Goal: Information Seeking & Learning: Learn about a topic

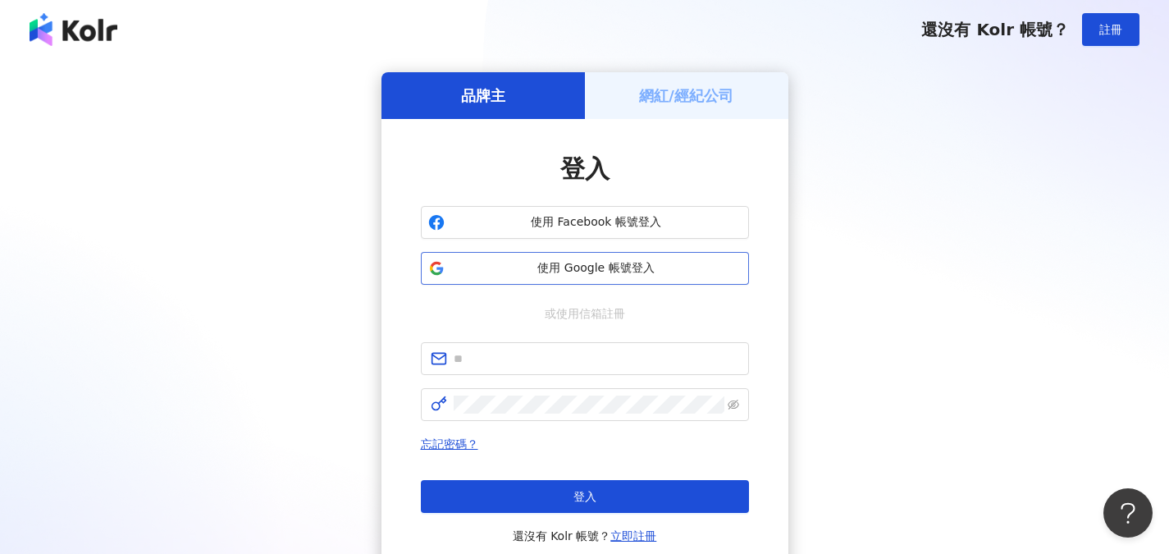
click at [632, 276] on button "使用 Google 帳號登入" at bounding box center [585, 268] width 328 height 33
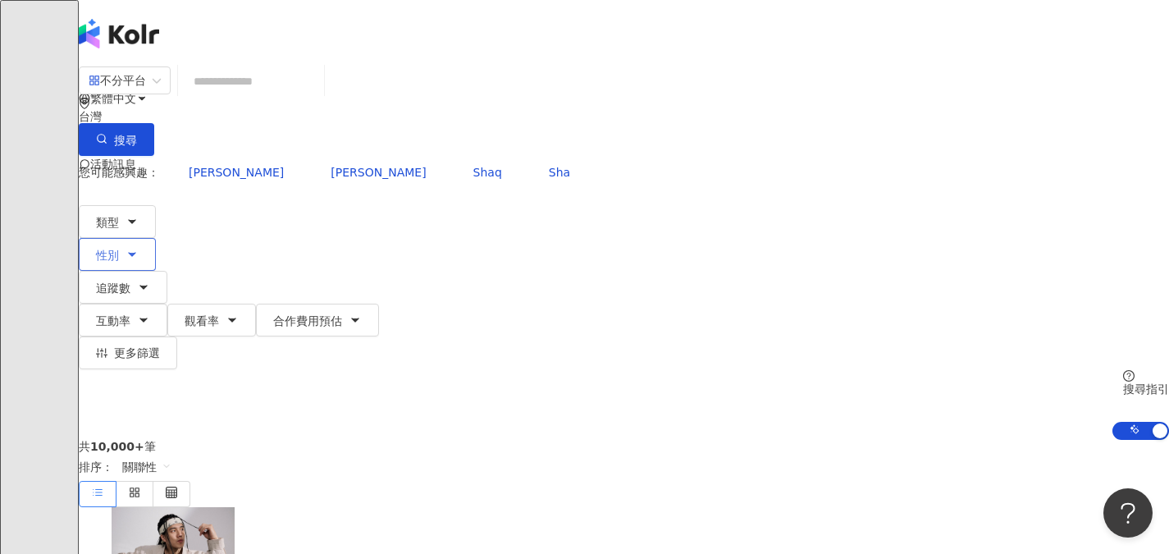
click at [119, 249] on span "性別" at bounding box center [107, 255] width 23 height 13
click at [282, 164] on div "不限 女 男 其他" at bounding box center [230, 155] width 200 height 18
click at [223, 164] on span "女" at bounding box center [210, 155] width 25 height 18
click at [510, 440] on div "共 10,000+ 筆 排序： 關聯性" at bounding box center [624, 473] width 1090 height 67
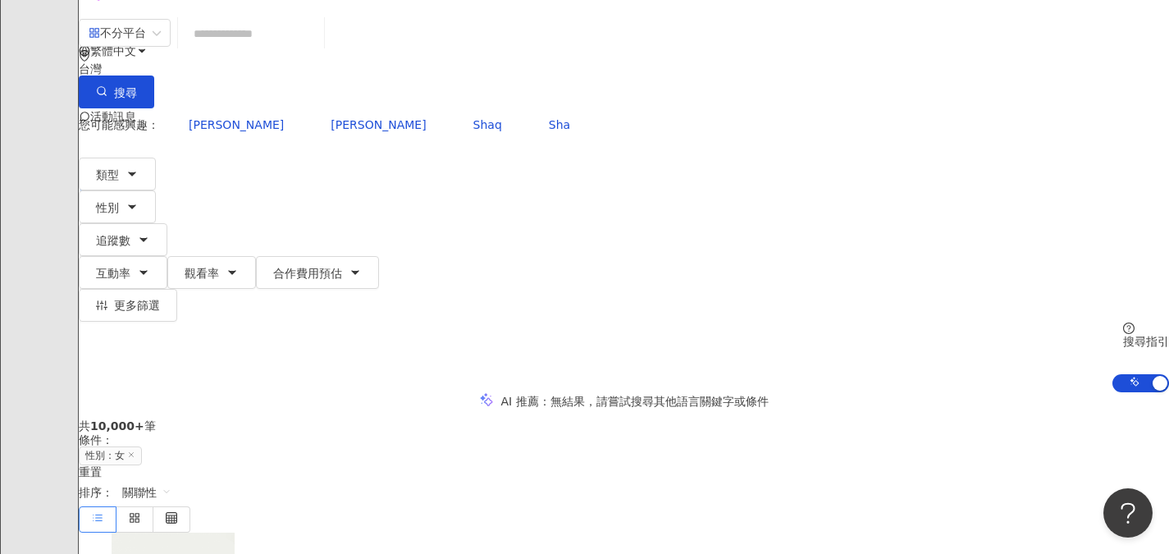
scroll to position [82, 0]
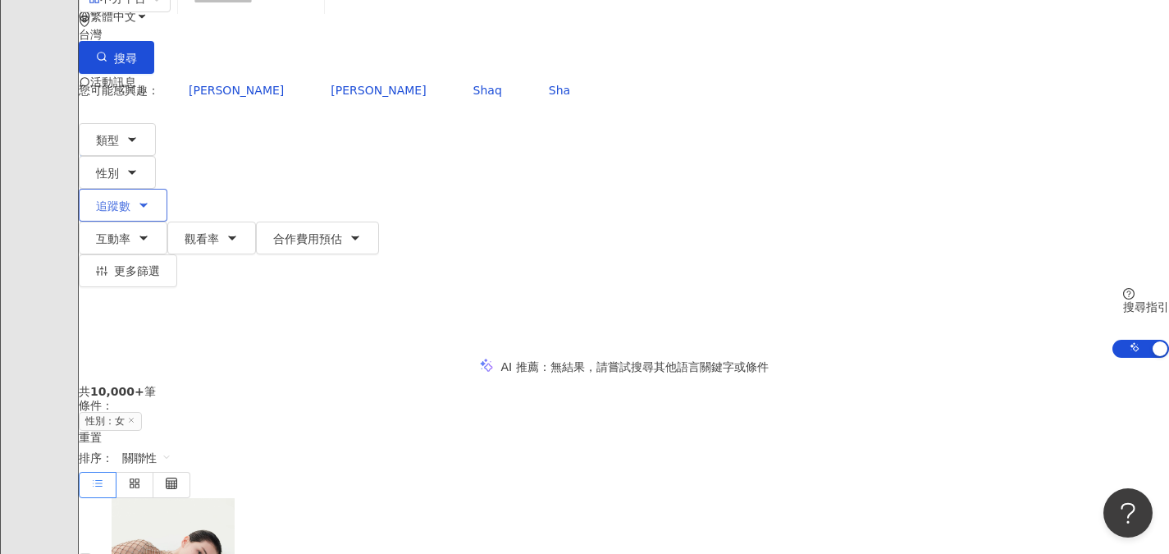
click at [167, 189] on button "追蹤數" at bounding box center [123, 205] width 89 height 33
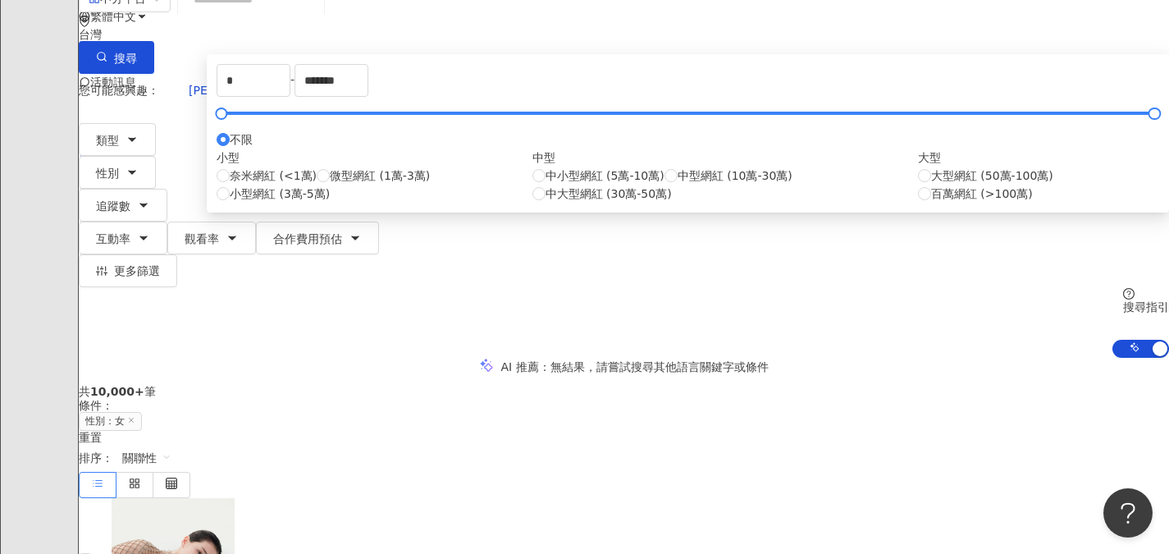
drag, startPoint x: 542, startPoint y: 349, endPoint x: 540, endPoint y: 370, distance: 20.7
click at [678, 185] on span "中型網紅 (10萬-30萬)" at bounding box center [735, 176] width 115 height 18
type input "******"
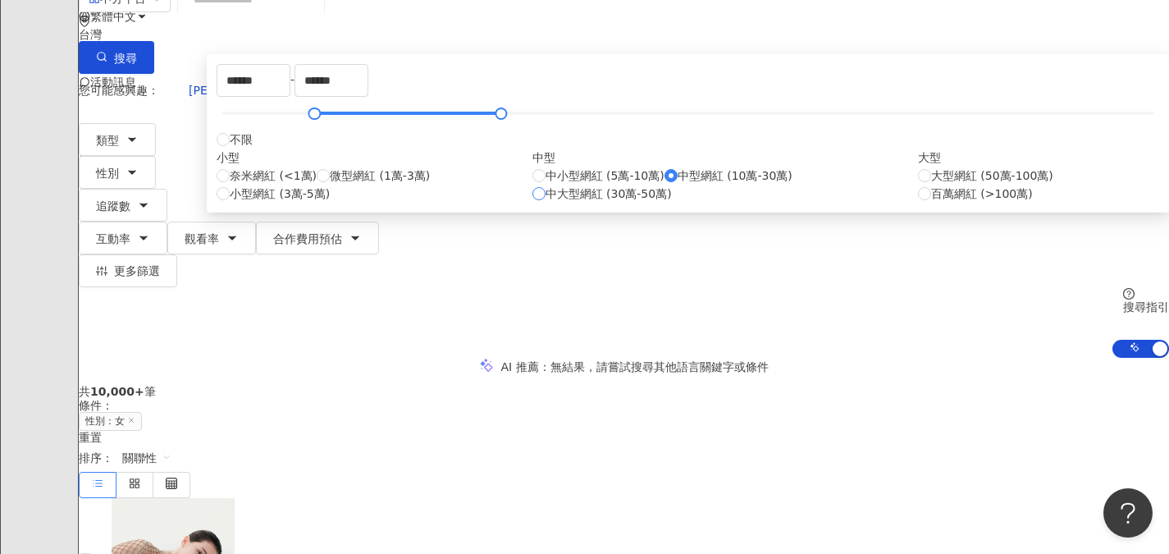
click at [545, 203] on span "中大型網紅 (30萬-50萬)" at bounding box center [608, 194] width 126 height 18
type input "******"
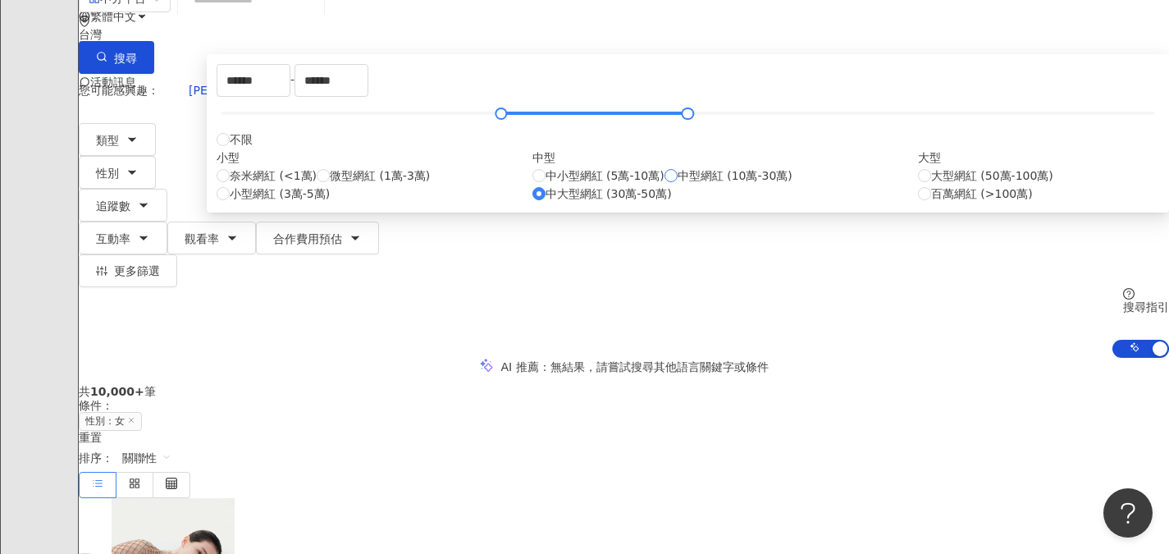
click at [678, 185] on span "中型網紅 (10萬-30萬)" at bounding box center [735, 176] width 115 height 18
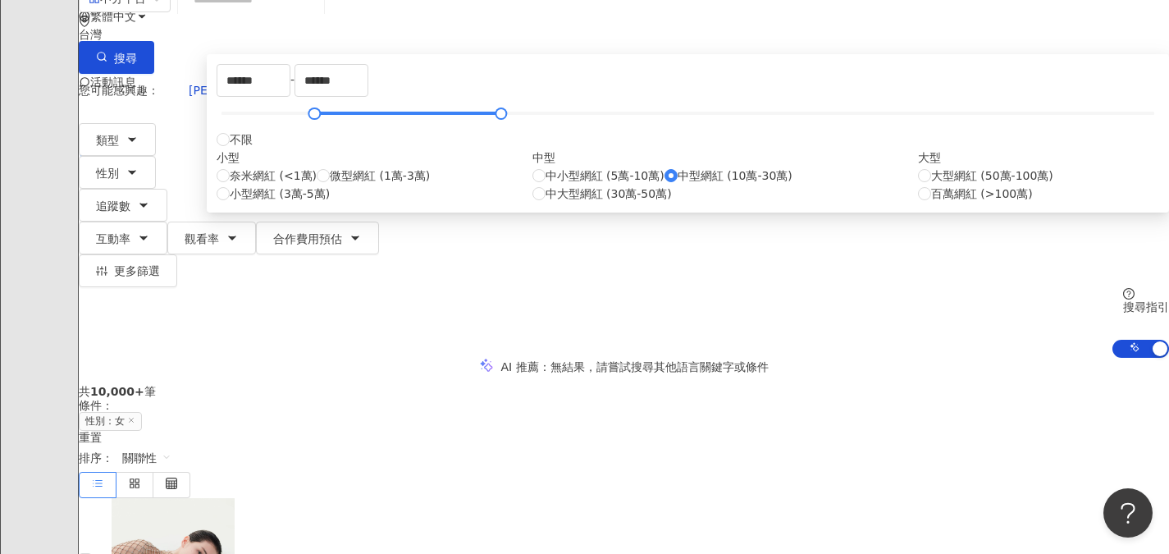
type input "******"
click at [878, 358] on div "AI 推薦 ： 無結果，請嘗試搜尋其他語言關鍵字或條件" at bounding box center [624, 366] width 1090 height 17
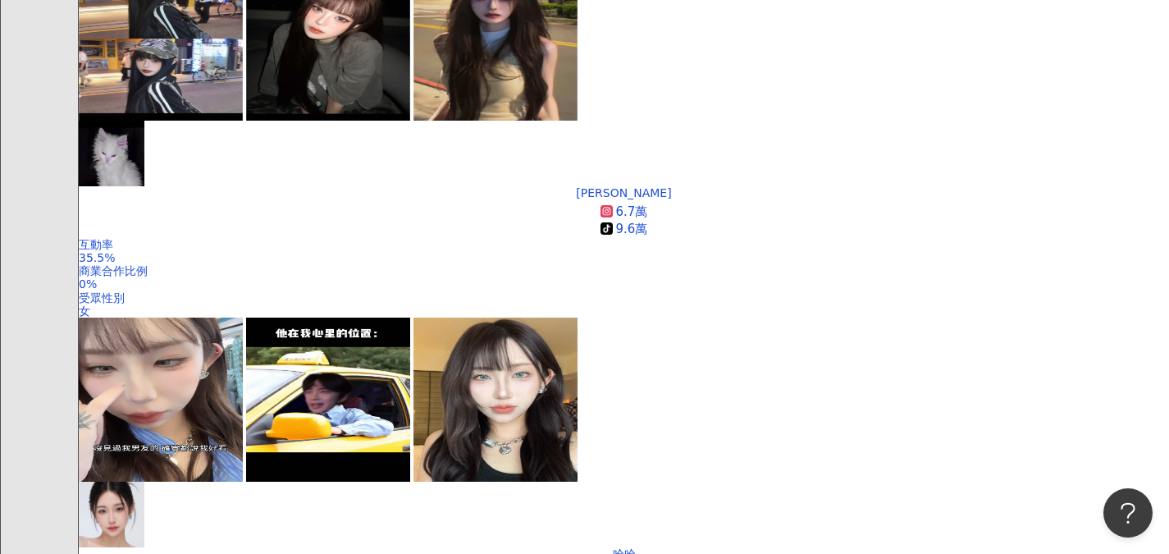
scroll to position [3117, 0]
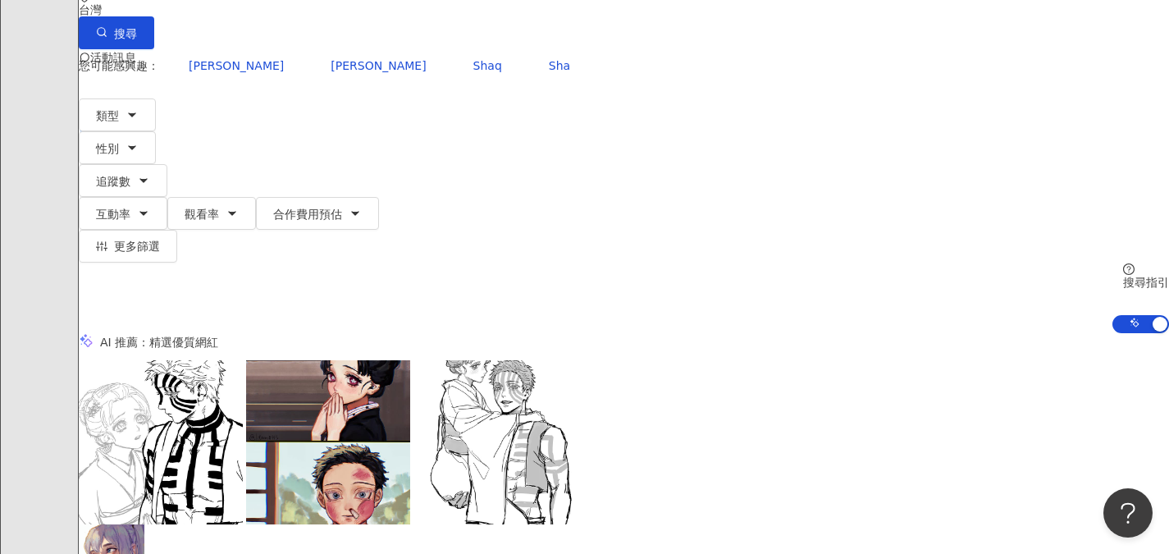
scroll to position [126, 0]
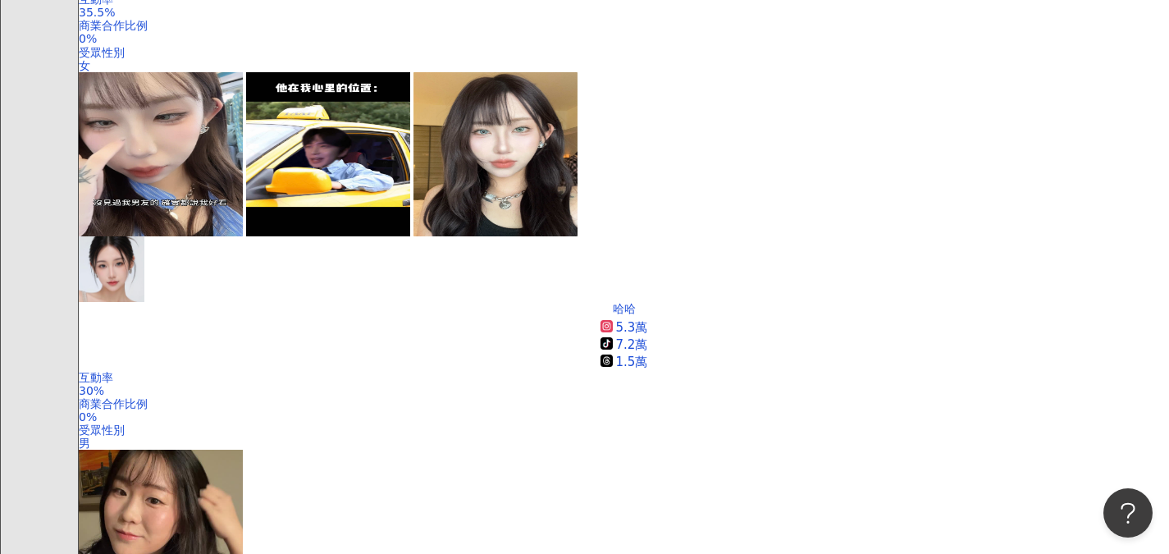
scroll to position [3362, 0]
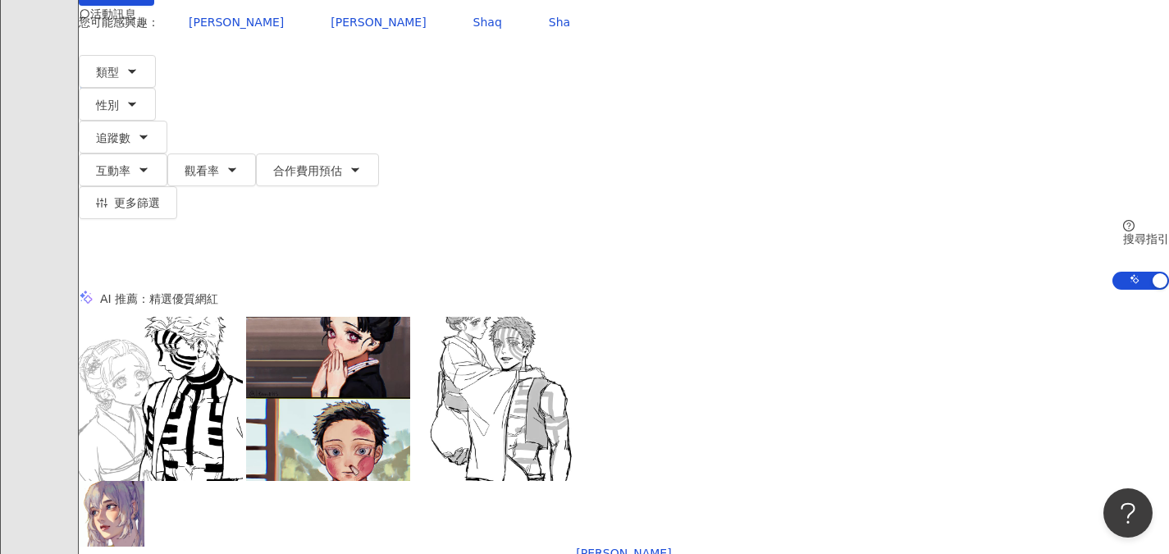
scroll to position [0, 0]
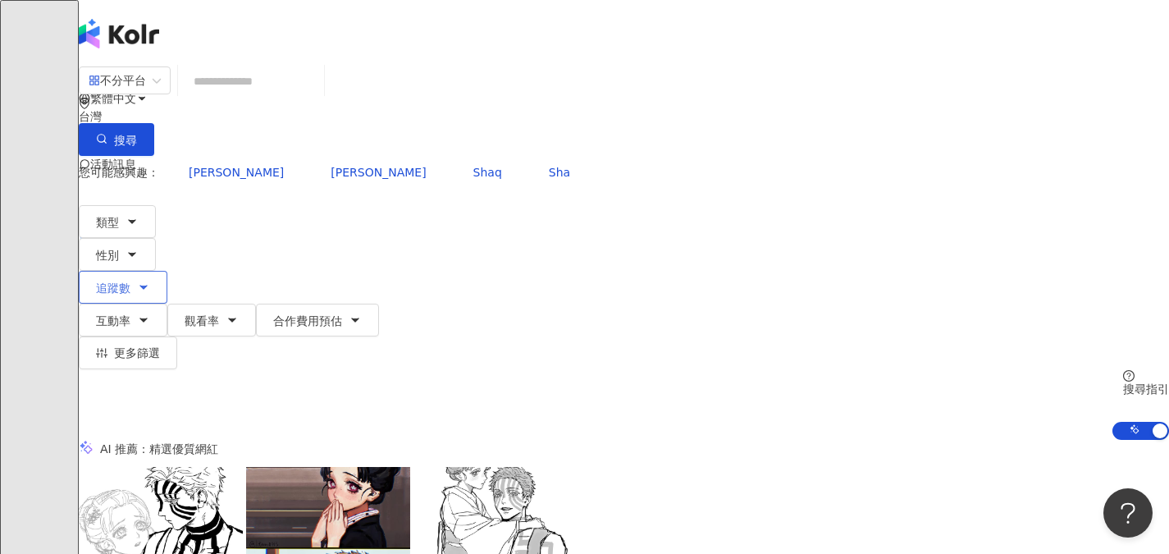
click at [150, 281] on icon "button" at bounding box center [143, 287] width 13 height 13
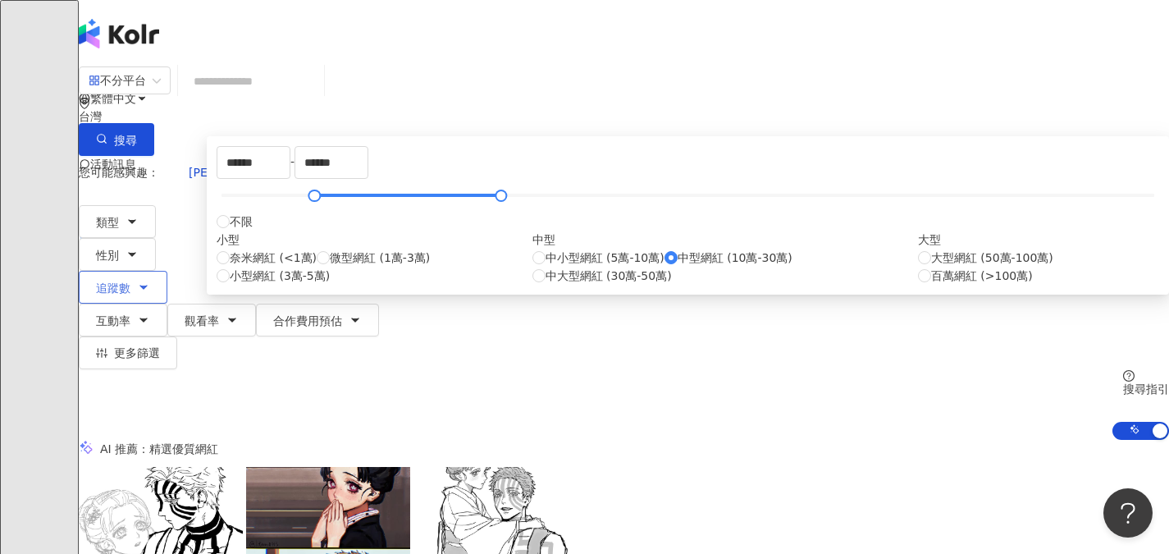
click at [150, 281] on icon "button" at bounding box center [143, 287] width 13 height 13
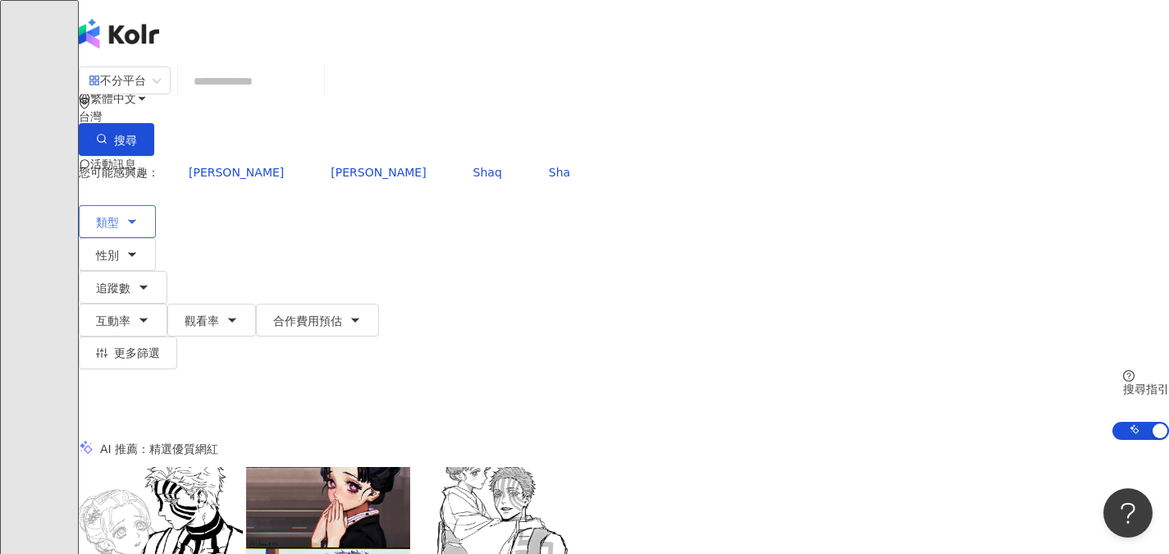
click at [139, 215] on icon "button" at bounding box center [131, 221] width 13 height 13
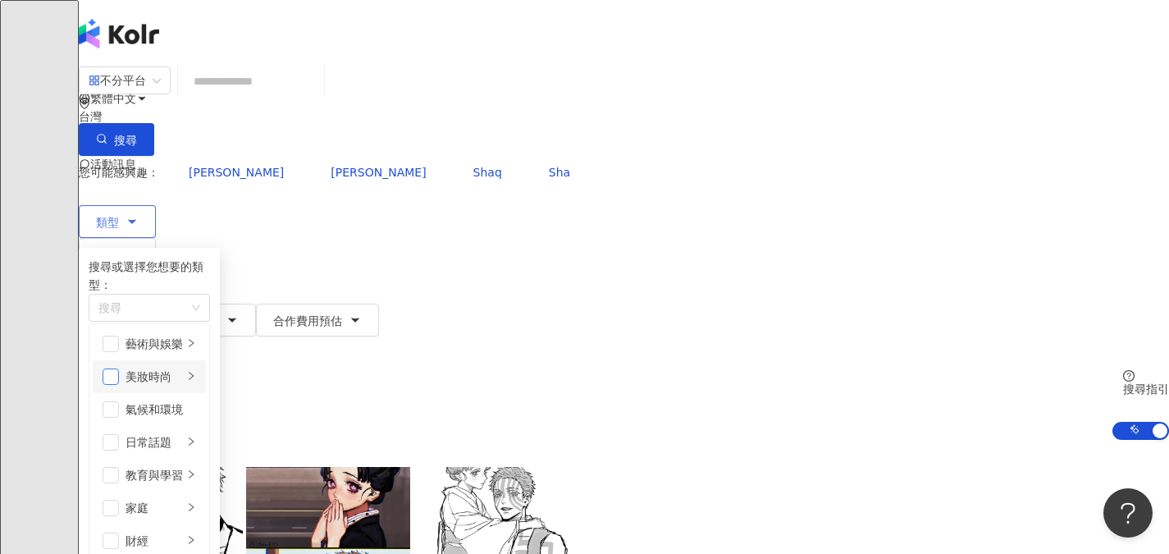
click at [119, 368] on span "button" at bounding box center [111, 376] width 16 height 16
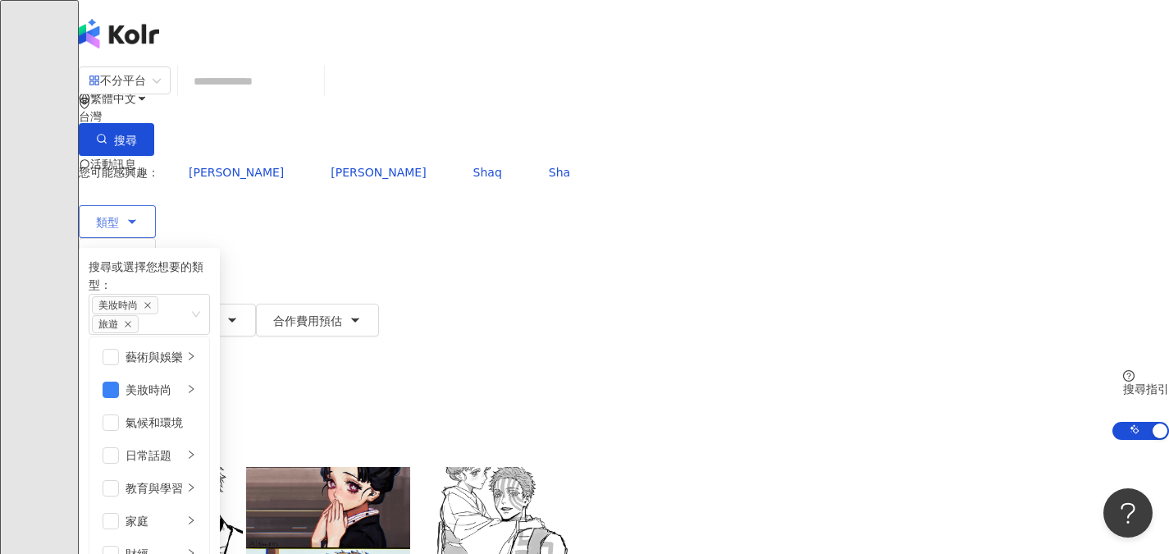
scroll to position [486, 0]
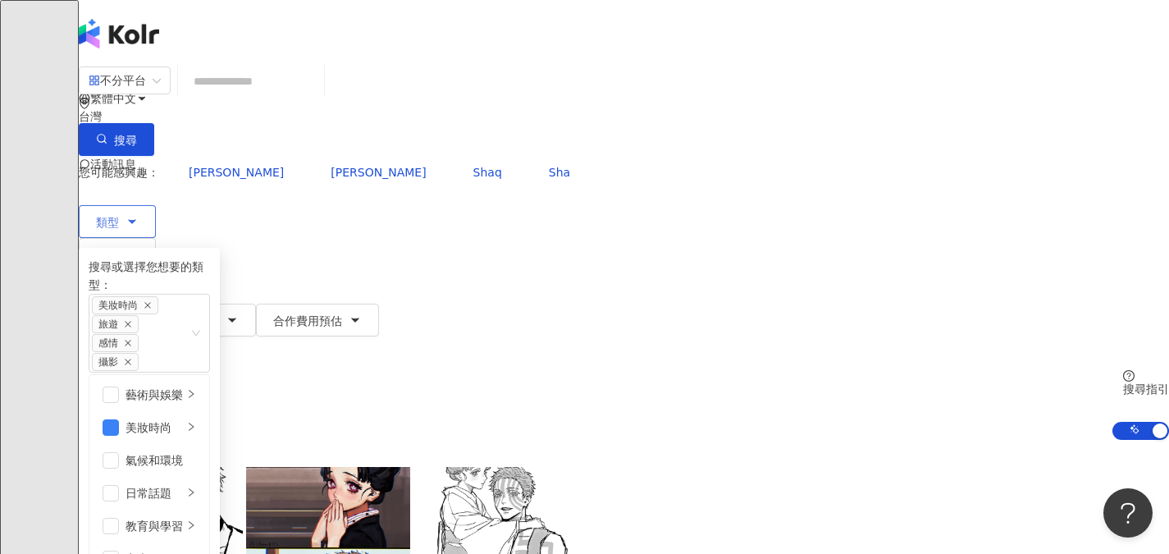
scroll to position [158, 0]
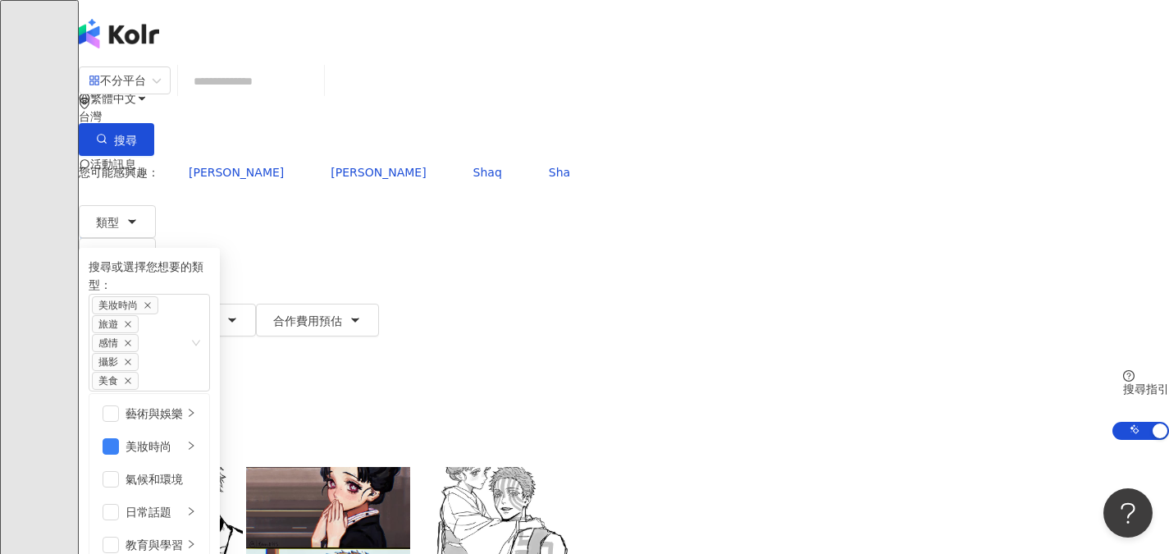
click at [645, 440] on div "AI 推薦 ： 精選優質網紅" at bounding box center [624, 448] width 1090 height 17
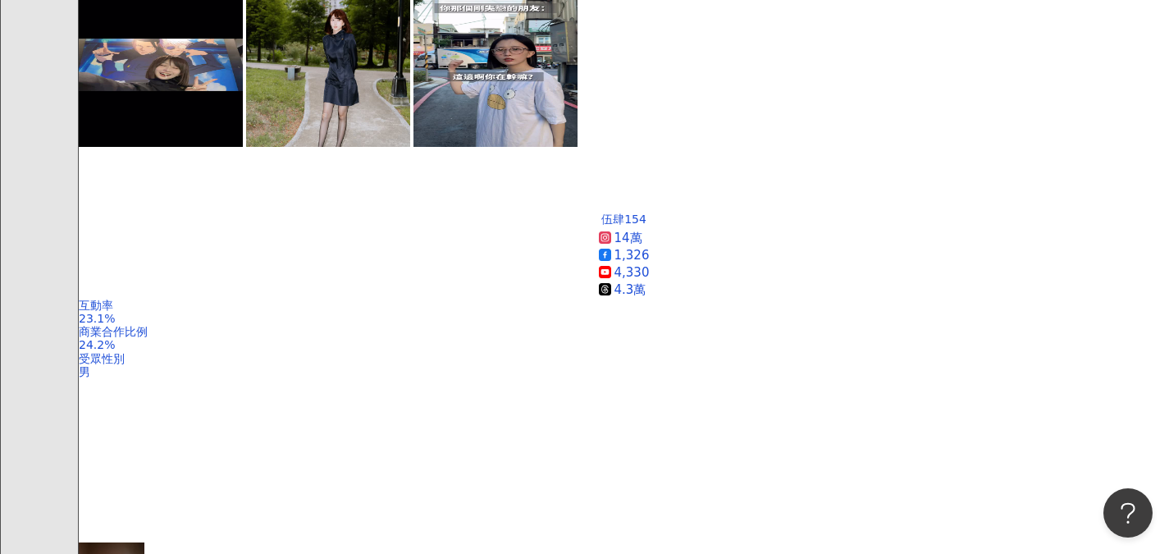
scroll to position [3117, 0]
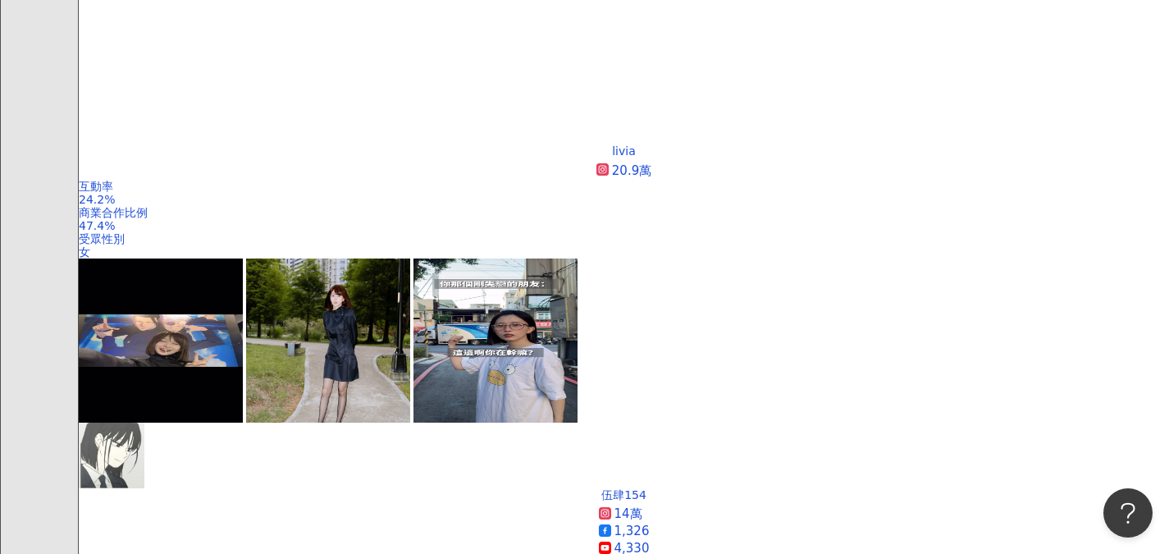
scroll to position [2918, 0]
